Goal: Task Accomplishment & Management: Manage account settings

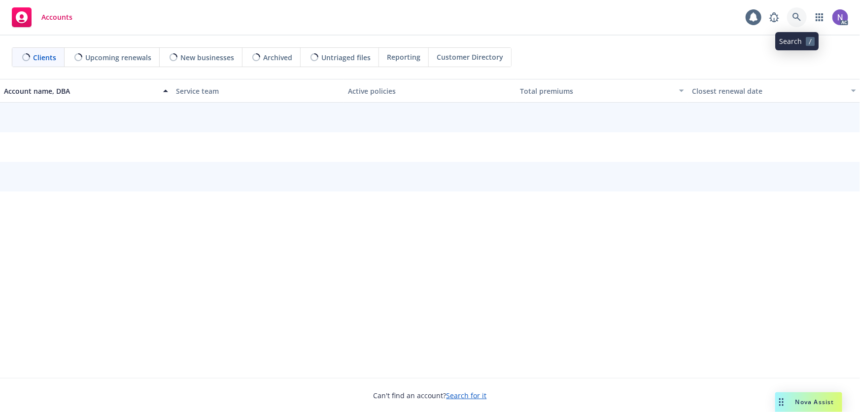
click at [792, 25] on link at bounding box center [797, 17] width 20 height 20
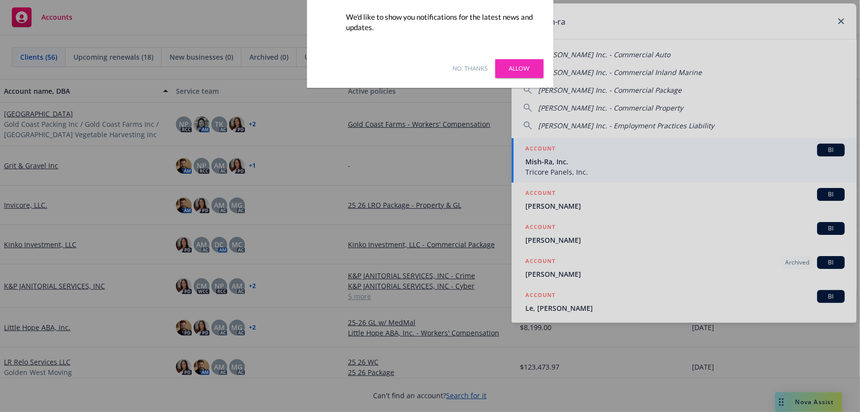
type input "mish-ra"
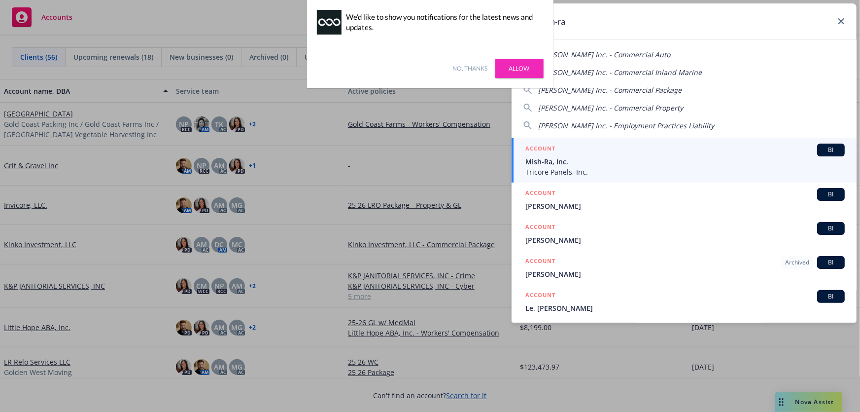
click at [486, 66] on link "No, thanks" at bounding box center [470, 68] width 35 height 9
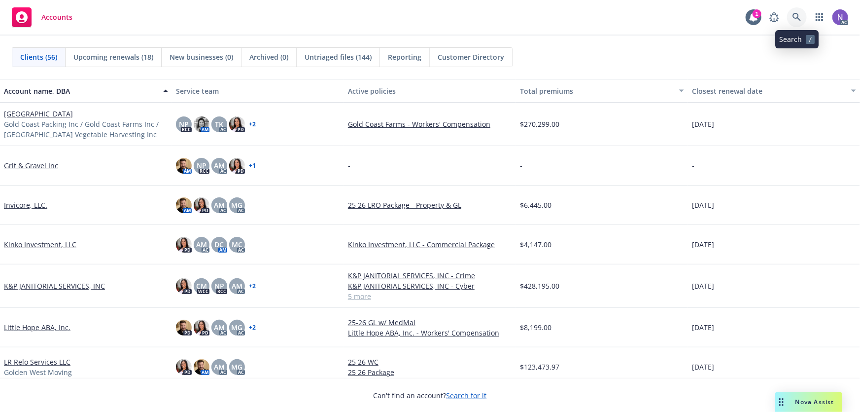
click at [800, 14] on icon at bounding box center [797, 17] width 9 height 9
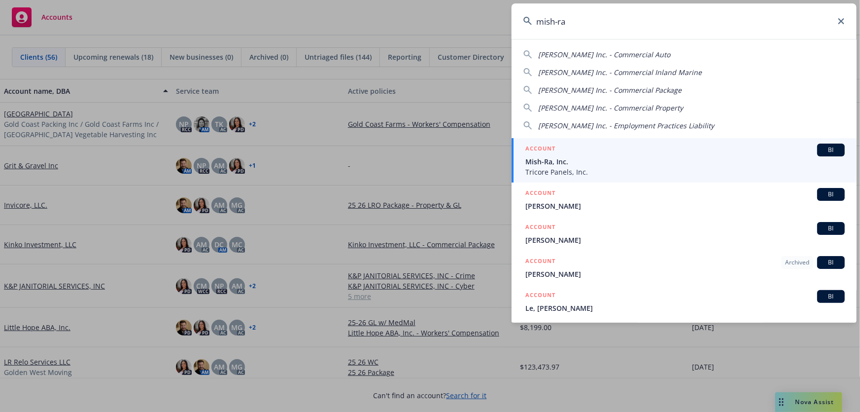
type input "mish-ra"
click at [572, 163] on span "Mish-Ra, Inc." at bounding box center [685, 161] width 319 height 10
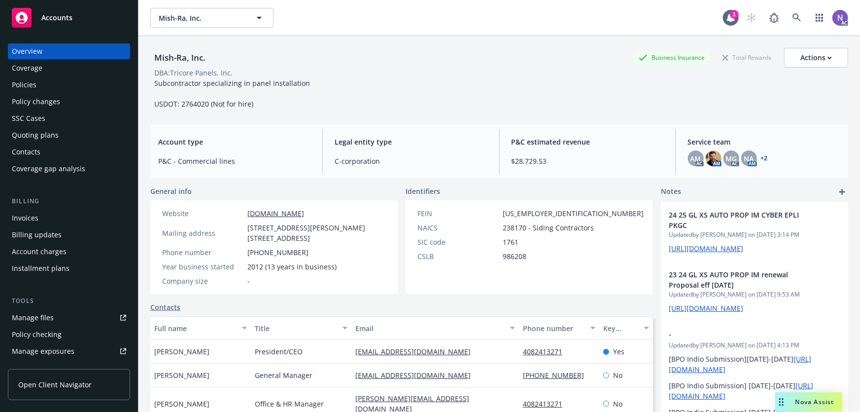
drag, startPoint x: 56, startPoint y: 88, endPoint x: 159, endPoint y: 83, distance: 103.7
click at [56, 88] on div "Policies" at bounding box center [69, 85] width 114 height 16
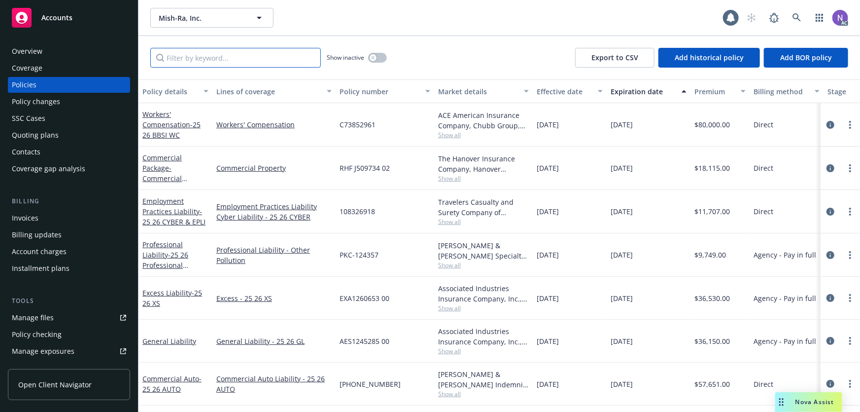
click at [231, 65] on input "Filter by keyword..." at bounding box center [235, 58] width 171 height 20
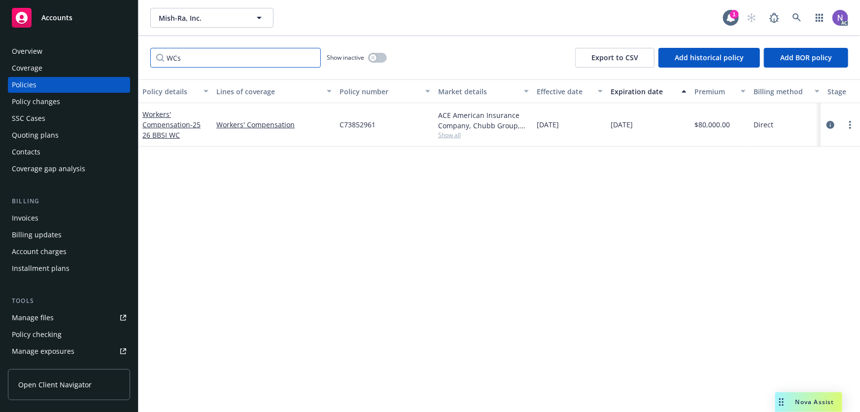
type input "WCs"
click at [380, 58] on button "button" at bounding box center [377, 58] width 19 height 10
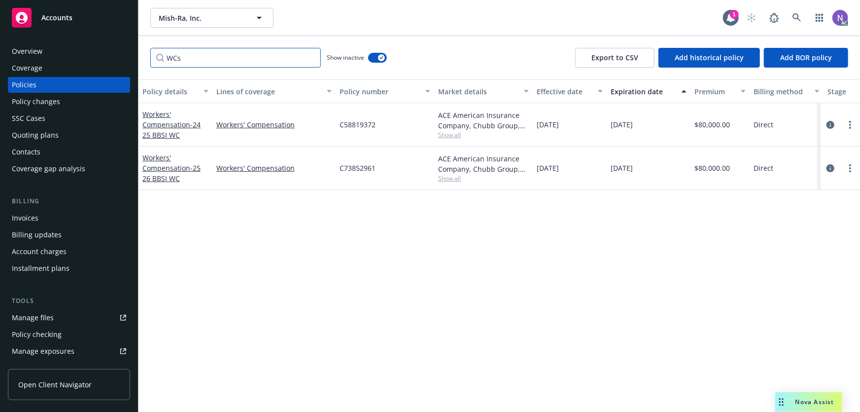
paste input "orkers' Compensation"
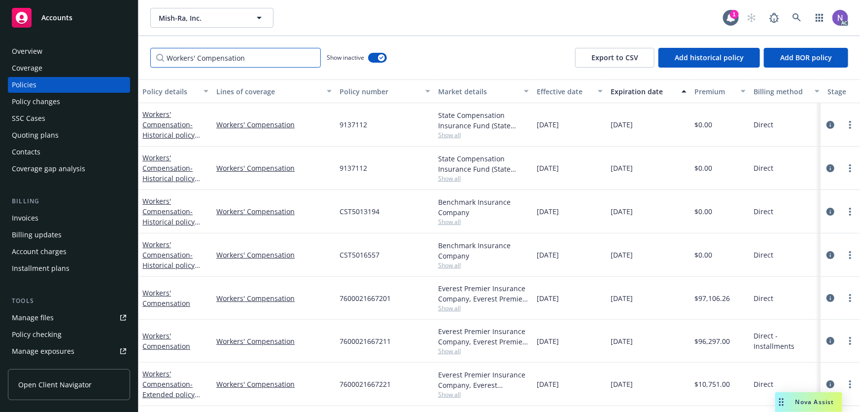
type input "Workers' Compensation"
click at [369, 297] on span "7600021667201" at bounding box center [365, 298] width 51 height 10
click at [370, 297] on span "7600021667201" at bounding box center [365, 298] width 51 height 10
copy span "7600021667201"
click at [374, 55] on button "button" at bounding box center [377, 58] width 19 height 10
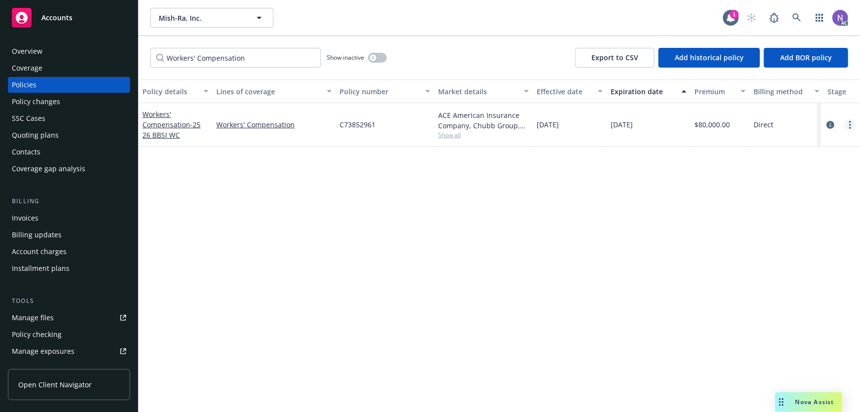
click at [849, 120] on link "more" at bounding box center [851, 125] width 12 height 12
click at [779, 261] on link "Copy logging email" at bounding box center [799, 263] width 116 height 20
drag, startPoint x: 237, startPoint y: 49, endPoint x: 236, endPoint y: 55, distance: 6.0
click at [236, 52] on input "Workers' Compensation" at bounding box center [235, 58] width 171 height 20
click at [296, 63] on input "Workers' Compensation" at bounding box center [235, 58] width 171 height 20
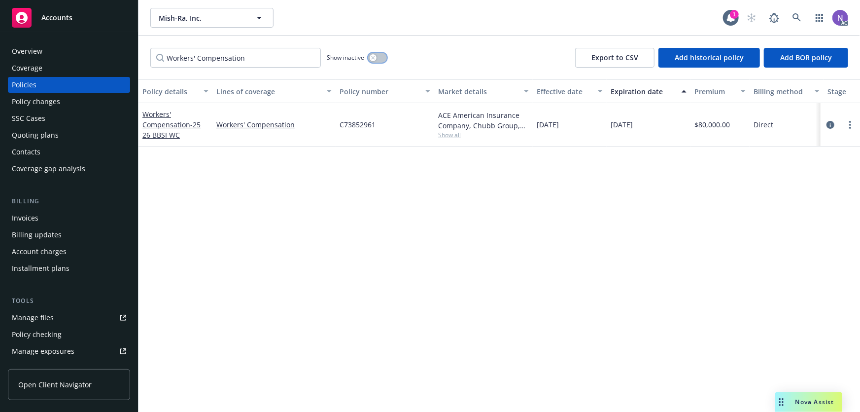
click at [379, 59] on button "button" at bounding box center [377, 58] width 19 height 10
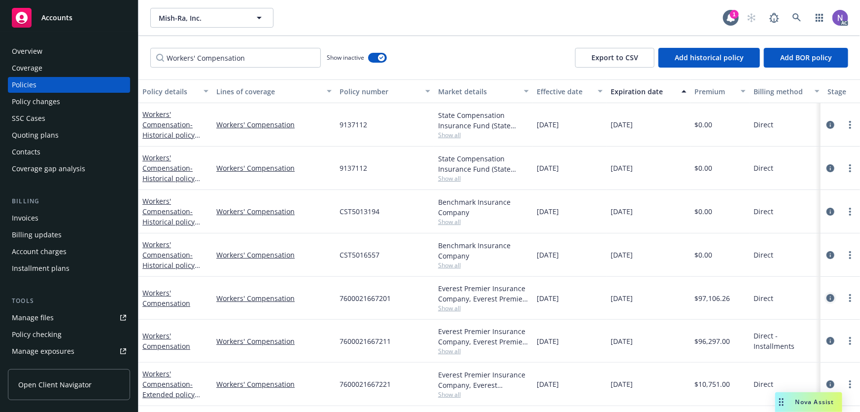
click at [827, 296] on icon "circleInformation" at bounding box center [831, 298] width 8 height 8
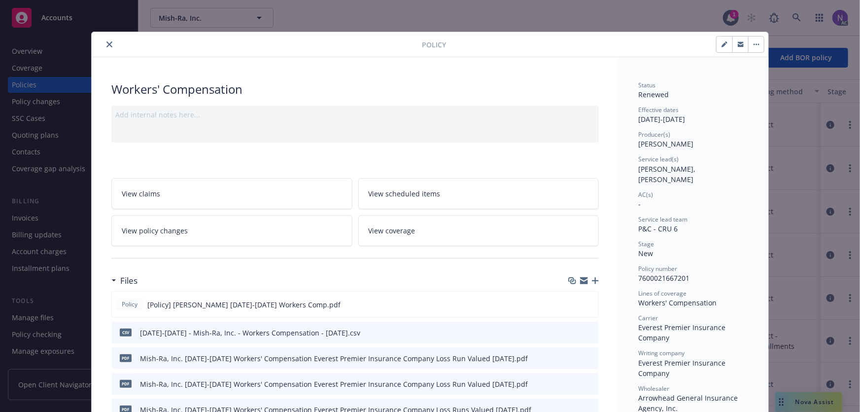
click at [593, 280] on icon "button" at bounding box center [595, 280] width 7 height 7
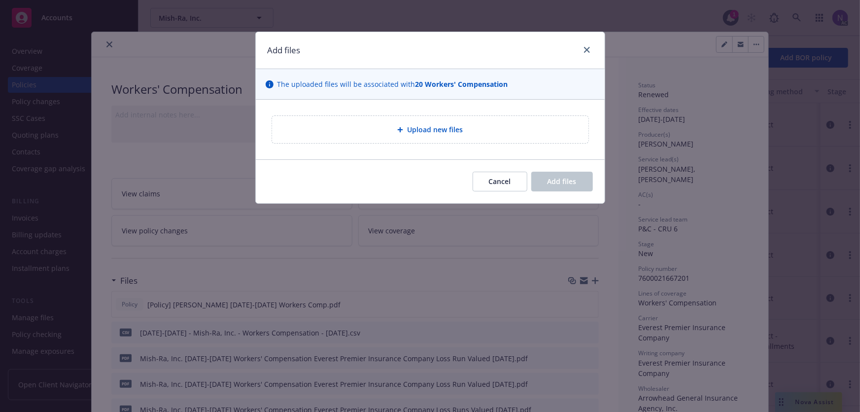
click at [390, 127] on div "Upload new files" at bounding box center [430, 129] width 301 height 11
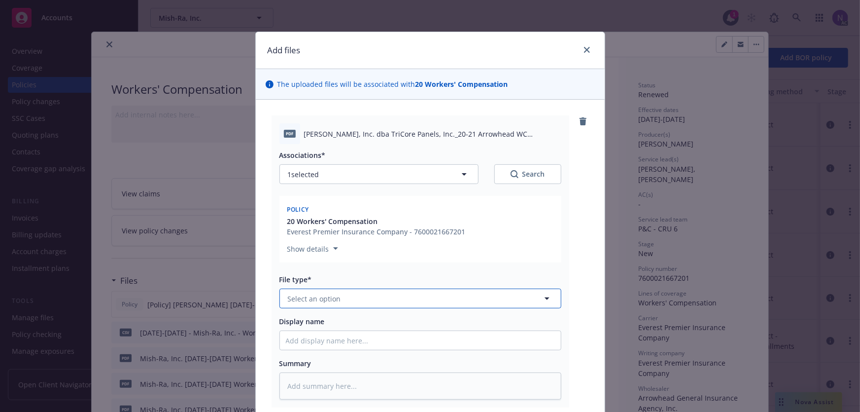
click at [350, 293] on button "Select an option" at bounding box center [421, 298] width 282 height 20
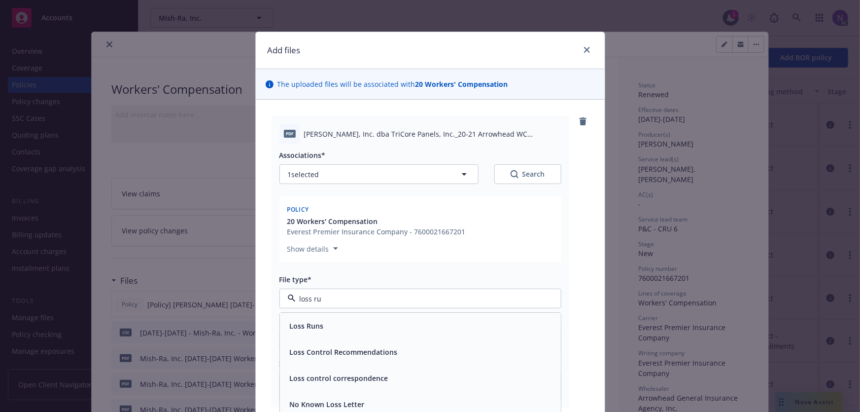
type input "loss run"
click at [389, 331] on div "Loss Runs" at bounding box center [420, 326] width 269 height 14
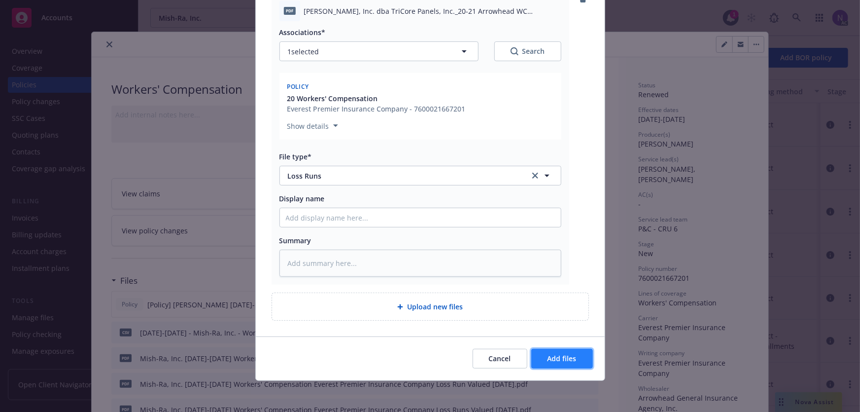
click at [567, 354] on span "Add files" at bounding box center [562, 358] width 29 height 9
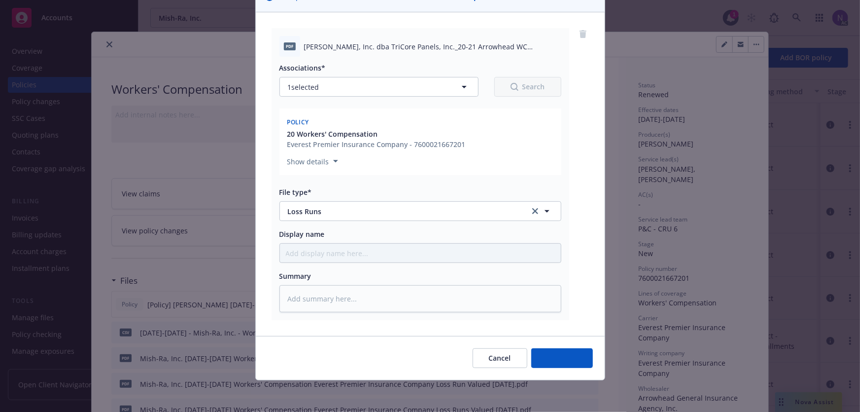
scroll to position [87, 0]
type textarea "x"
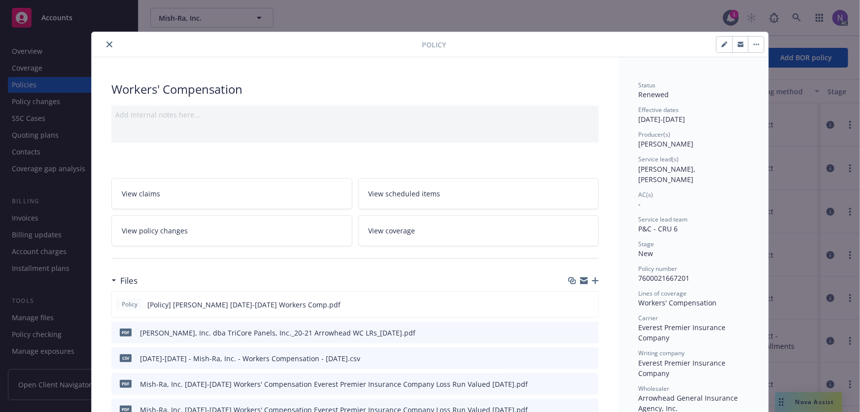
click at [106, 39] on button "close" at bounding box center [110, 44] width 12 height 12
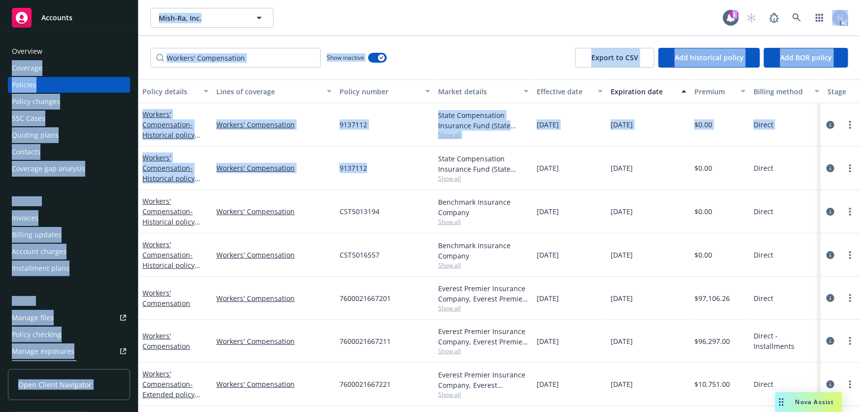
drag, startPoint x: 107, startPoint y: 38, endPoint x: 390, endPoint y: 166, distance: 309.4
click at [384, 156] on div "Accounts Overview Coverage Policies Policy changes SSC Cases Quoting plans Cont…" at bounding box center [430, 206] width 860 height 412
click at [259, 62] on input "Workers' Compensation" at bounding box center [235, 58] width 171 height 20
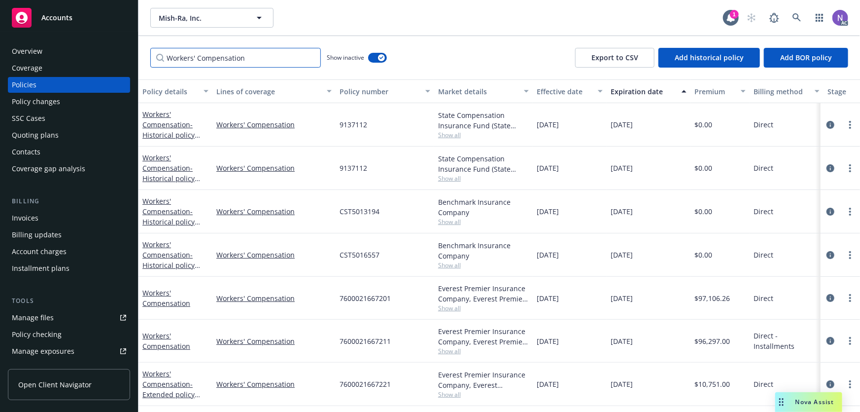
drag, startPoint x: 173, startPoint y: 59, endPoint x: 118, endPoint y: 58, distance: 54.7
click at [118, 58] on div "Accounts Overview Coverage Policies Policy changes SSC Cases Quoting plans Cont…" at bounding box center [430, 206] width 860 height 412
click at [74, 44] on div "Overview" at bounding box center [69, 51] width 114 height 16
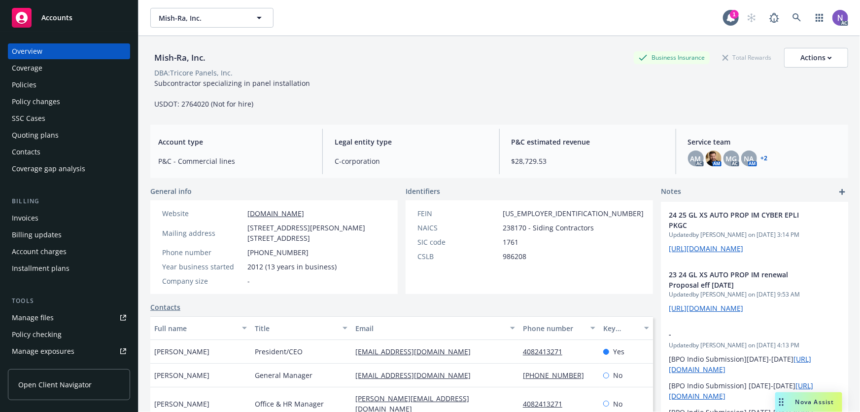
click at [71, 84] on div "Policies" at bounding box center [69, 85] width 114 height 16
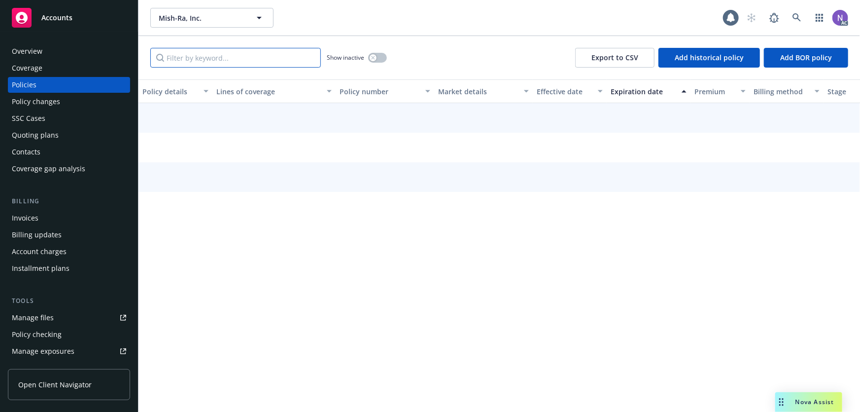
click at [286, 61] on input "Filter by keyword..." at bounding box center [235, 58] width 171 height 20
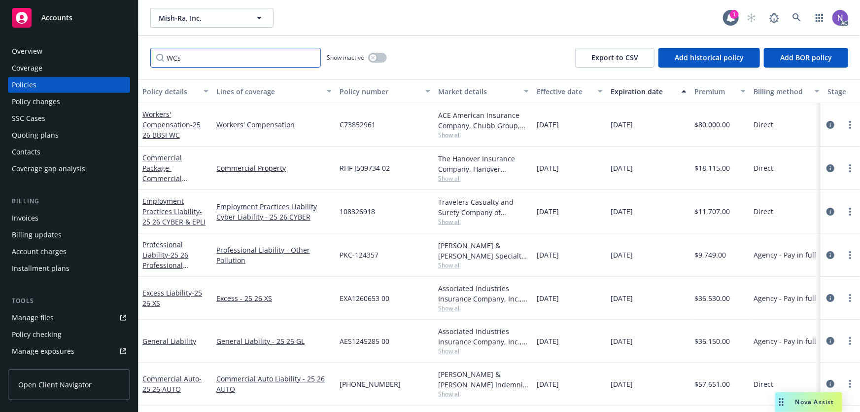
paste input "orkers' Compensation"
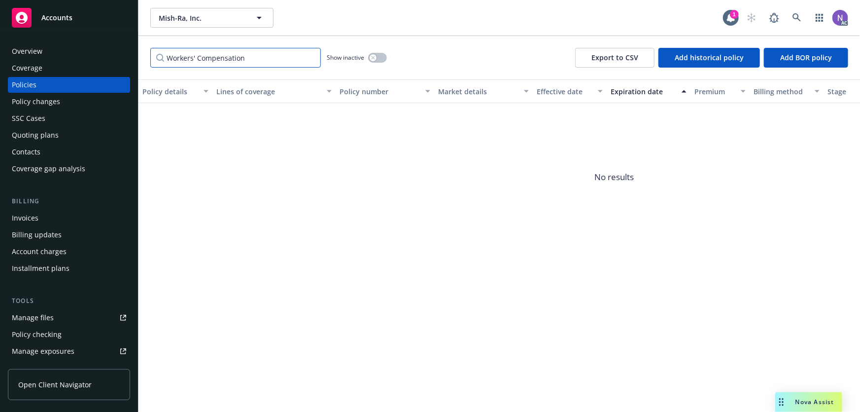
type input "Workers' Compensation"
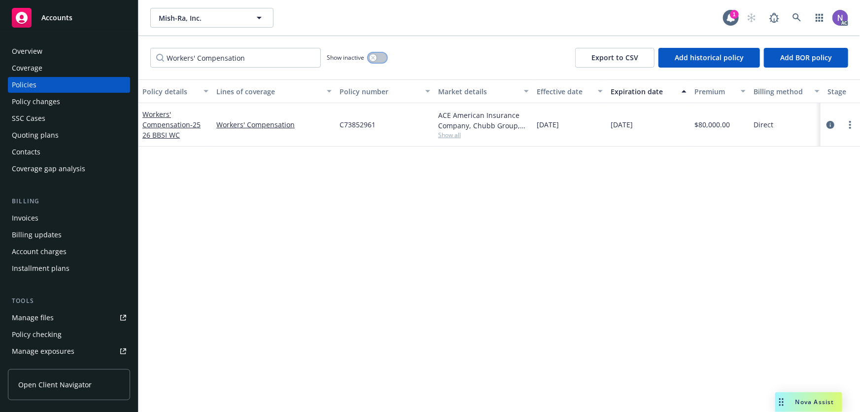
click at [377, 59] on button "button" at bounding box center [377, 58] width 19 height 10
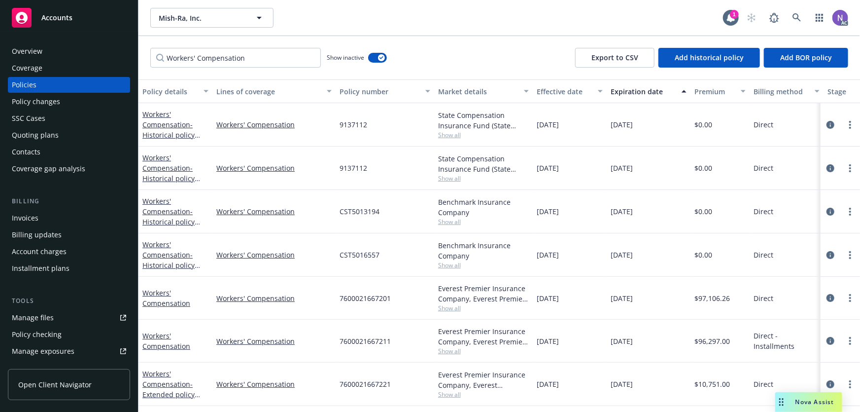
click at [546, 296] on span "07/08/2020" at bounding box center [548, 298] width 22 height 10
copy span "07/08/2020"
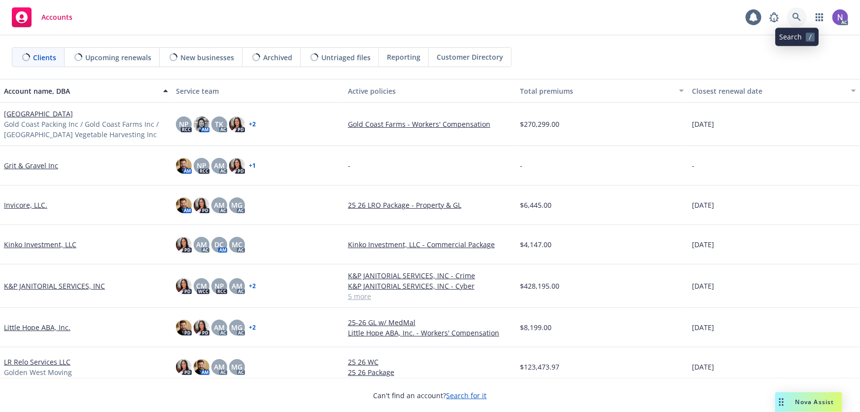
click at [798, 14] on icon at bounding box center [797, 17] width 8 height 8
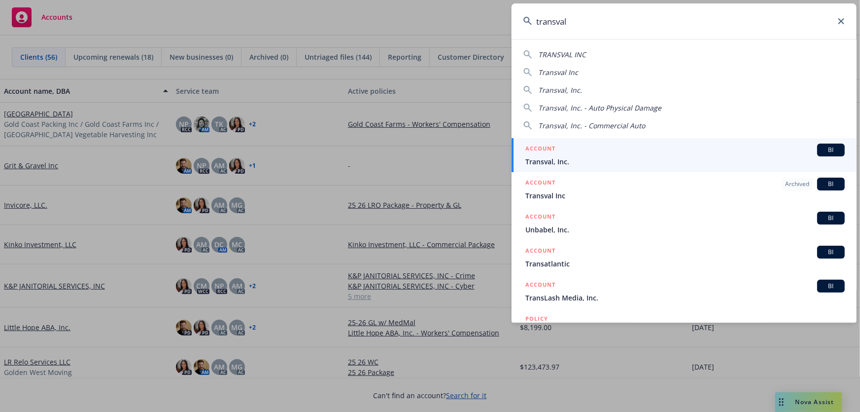
type input "transval"
click at [626, 163] on span "Transval, Inc." at bounding box center [685, 161] width 319 height 10
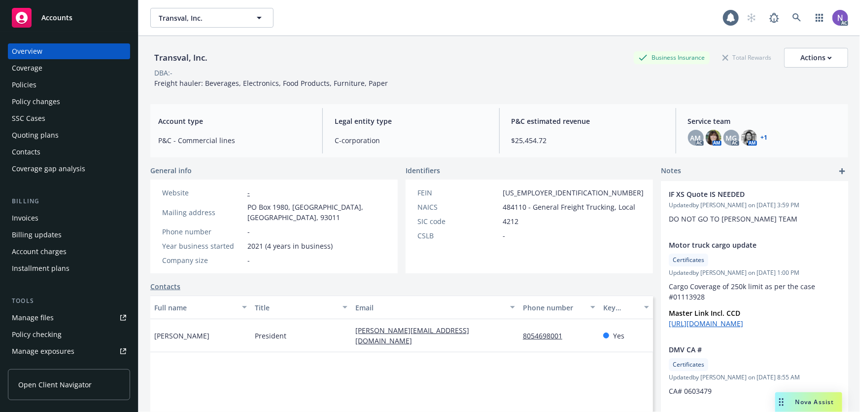
click at [69, 85] on div "Policies" at bounding box center [69, 85] width 114 height 16
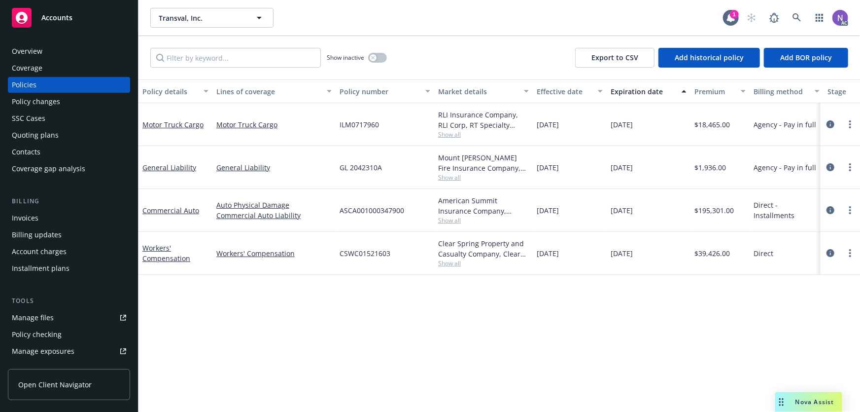
click at [448, 135] on span "Show all" at bounding box center [483, 134] width 91 height 8
click at [360, 333] on div "Policy details Lines of coverage Policy number Market details Effective date Ex…" at bounding box center [500, 245] width 722 height 333
click at [441, 217] on span "Show all" at bounding box center [483, 220] width 91 height 8
click at [82, 94] on div "Policy changes" at bounding box center [69, 102] width 114 height 16
